Goal: Task Accomplishment & Management: Manage account settings

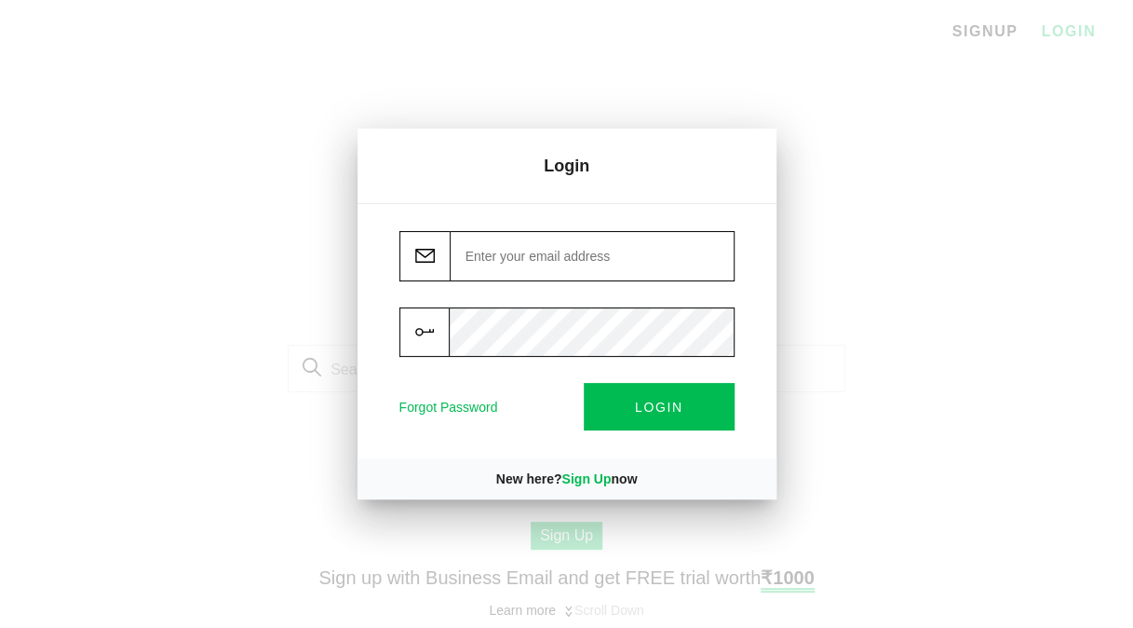
paste input "[PERSON_NAME][EMAIL_ADDRESS][DOMAIN_NAME]"
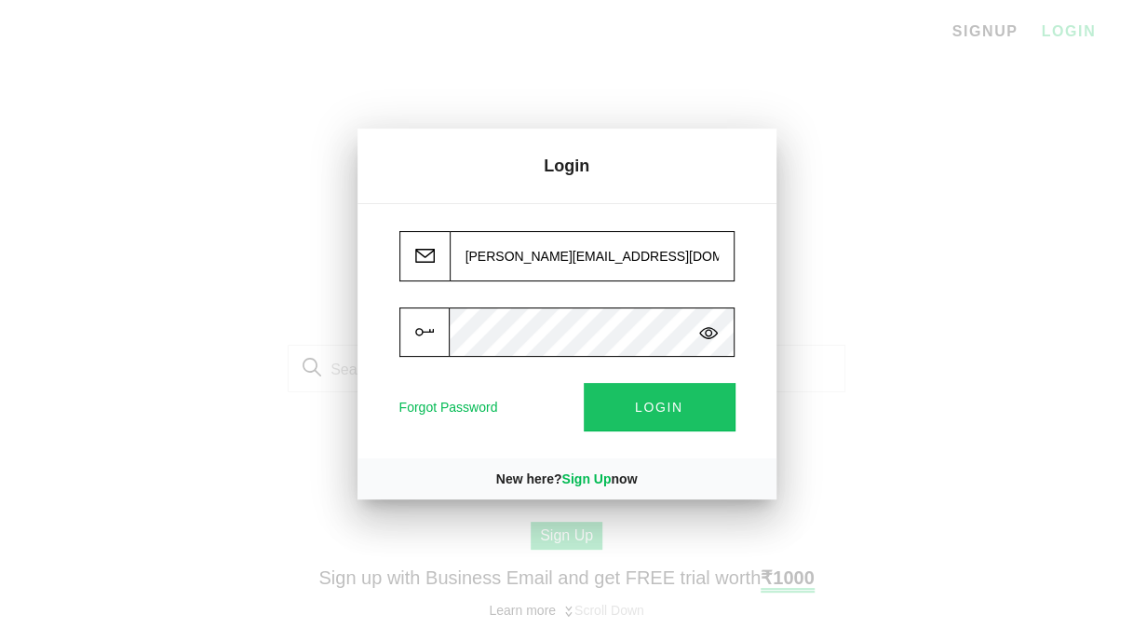
click at [675, 410] on span "LOGIN" at bounding box center [659, 406] width 48 height 15
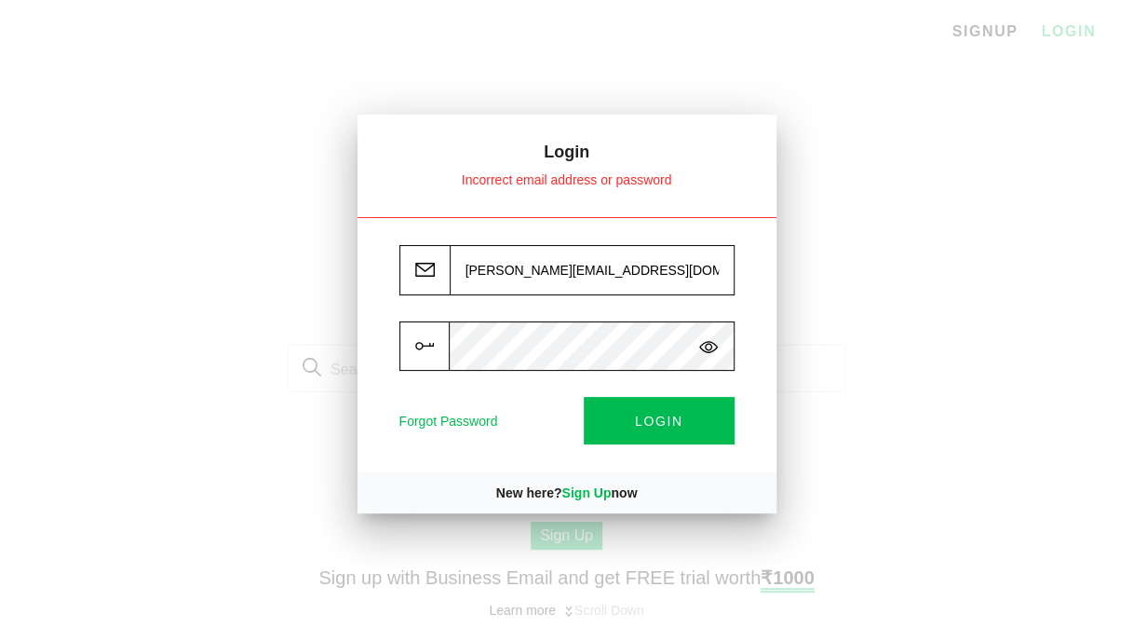
click at [710, 345] on img at bounding box center [708, 347] width 19 height 20
click at [629, 410] on button "LOGIN" at bounding box center [659, 420] width 151 height 47
click at [676, 277] on input "[PERSON_NAME][EMAIL_ADDRESS][DOMAIN_NAME]" at bounding box center [592, 270] width 285 height 50
type input "a"
click at [533, 251] on input "[PERSON_NAME]" at bounding box center [592, 270] width 285 height 50
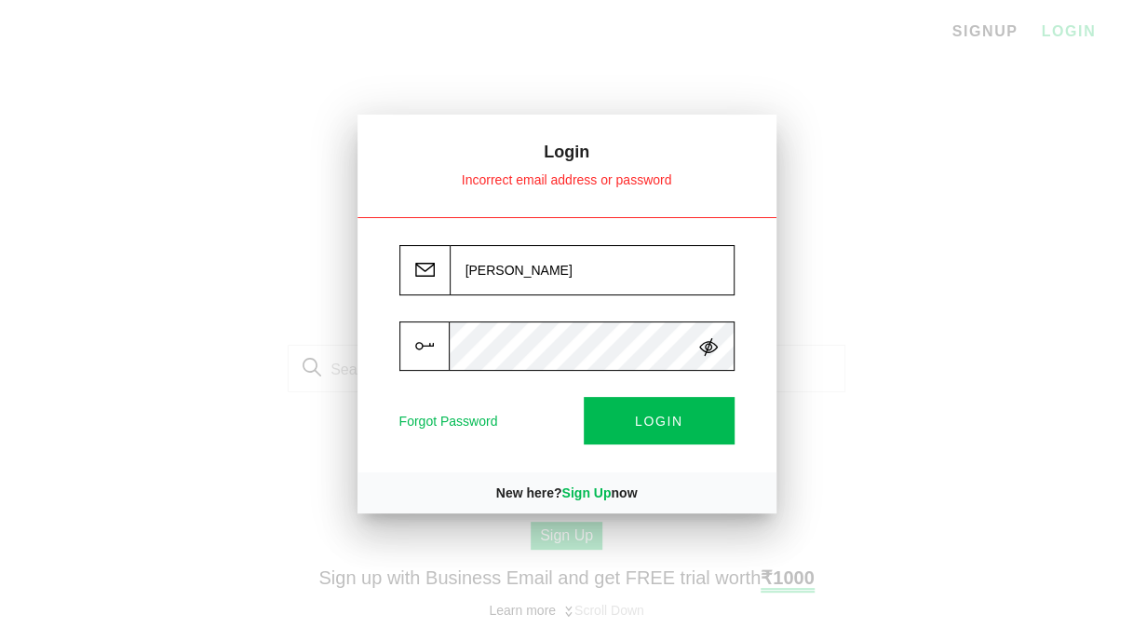
click at [533, 251] on input "[PERSON_NAME]" at bounding box center [592, 270] width 285 height 50
paste input ".[EMAIL_ADDRESS][DOMAIN_NAME]"
type input "[PERSON_NAME][EMAIL_ADDRESS][DOMAIN_NAME]"
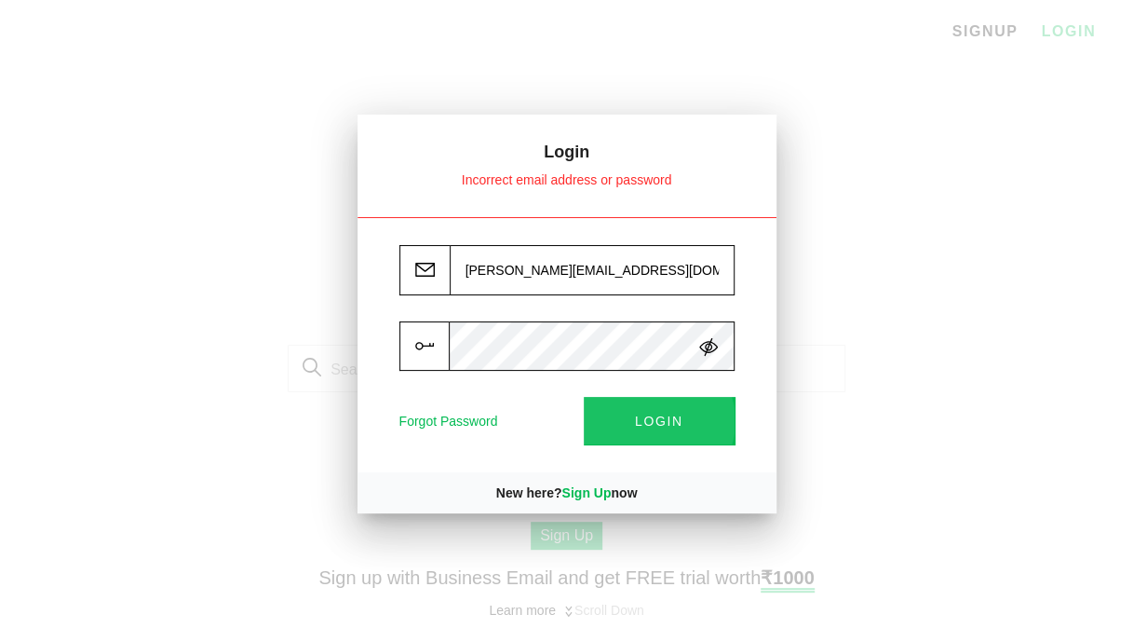
click at [661, 421] on span "LOGIN" at bounding box center [659, 420] width 48 height 15
click at [440, 413] on link "Forgot Password" at bounding box center [448, 420] width 99 height 15
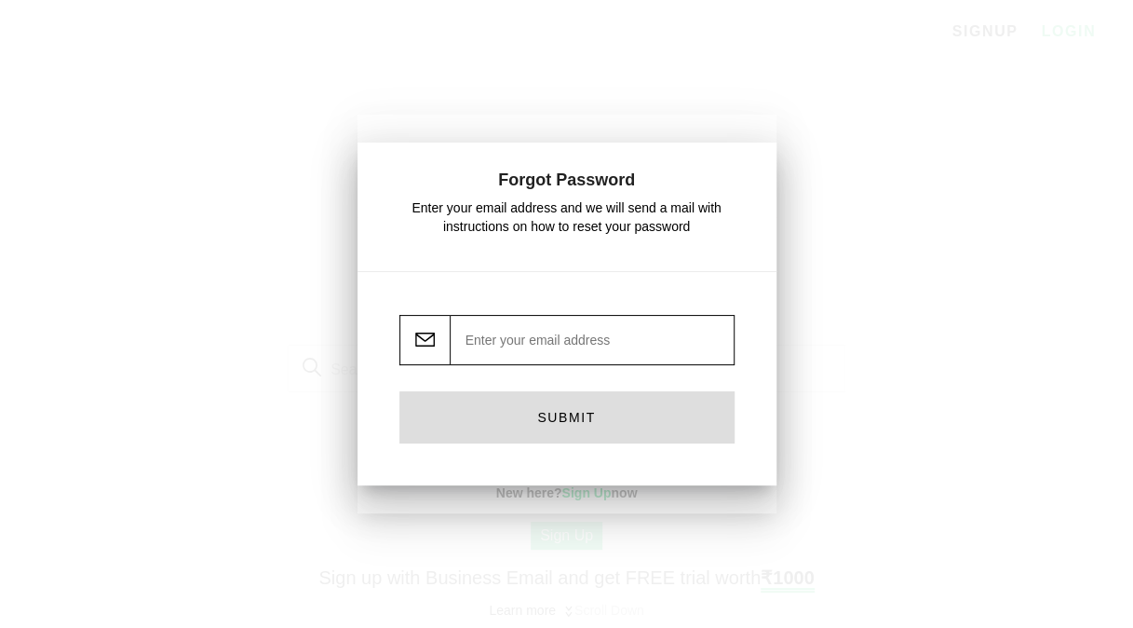
paste input "[PERSON_NAME][EMAIL_ADDRESS][DOMAIN_NAME]"
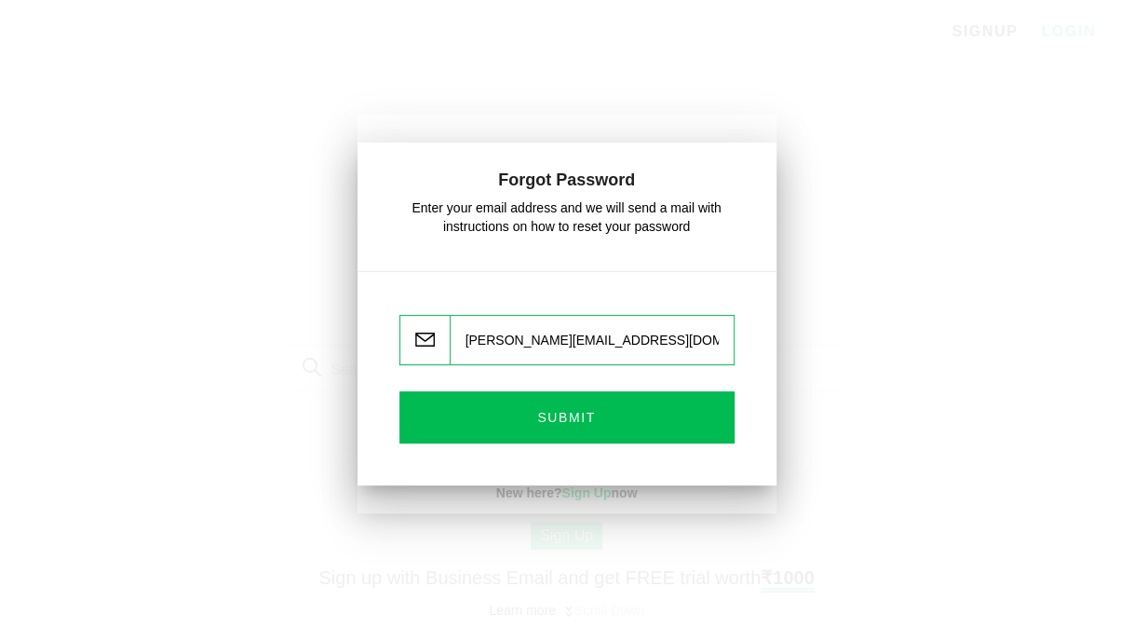
type input "[PERSON_NAME][EMAIL_ADDRESS][DOMAIN_NAME]"
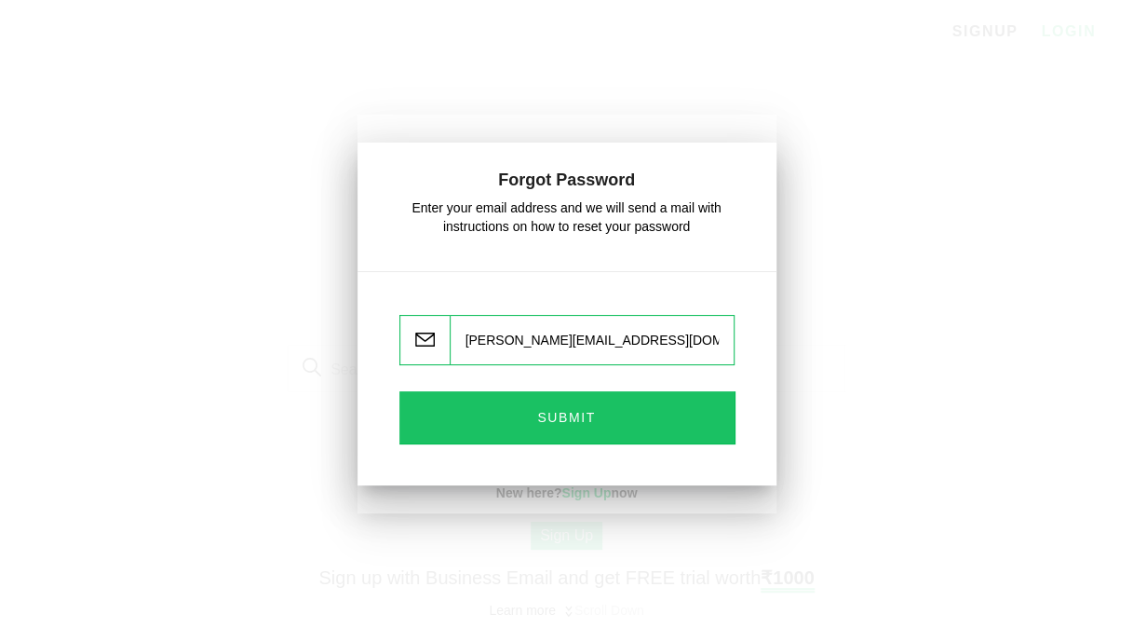
click at [561, 428] on p "SUBMIT" at bounding box center [567, 417] width 317 height 34
